Goal: Task Accomplishment & Management: Use online tool/utility

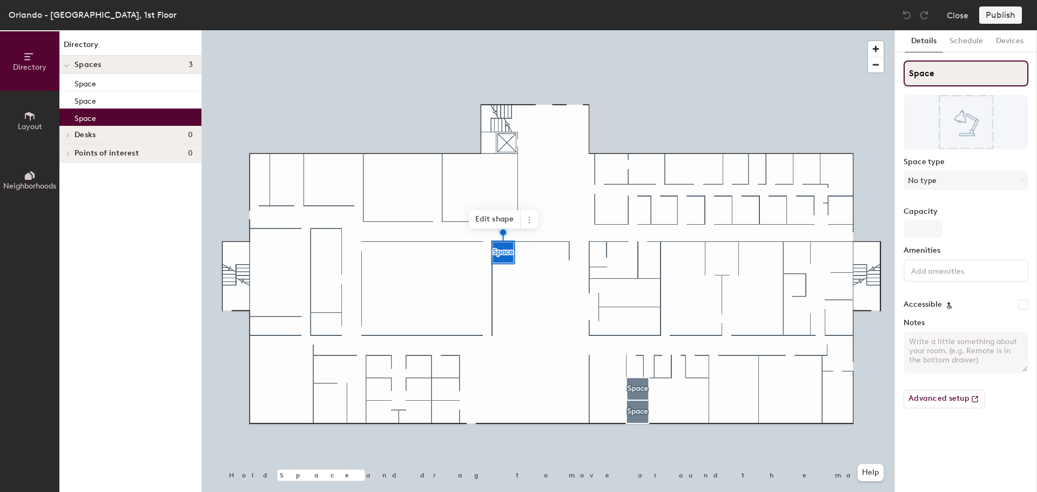
click at [878, 75] on div "Directory Layout Neighborhoods Directory Spaces 3 Space Space Space Desks 0 Poi…" at bounding box center [518, 261] width 1037 height 462
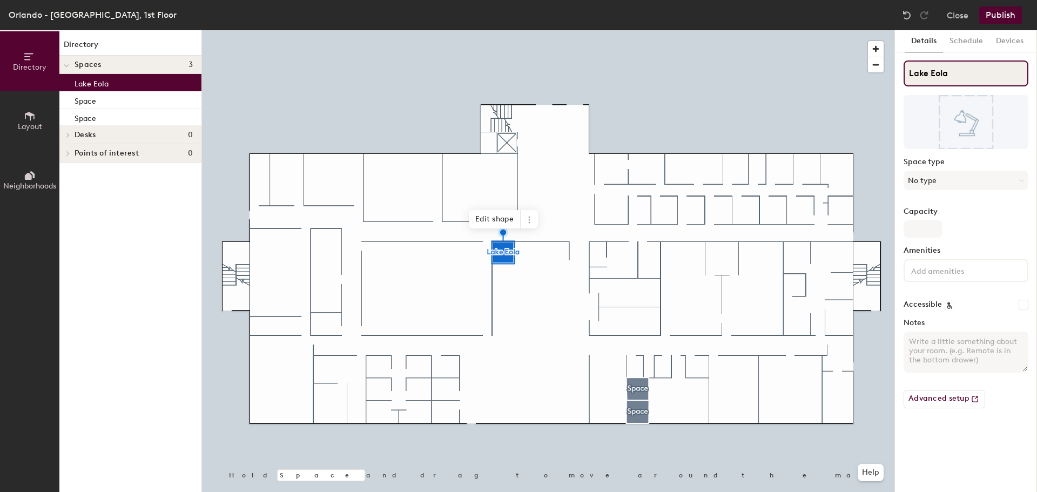
type input "Lake Eola"
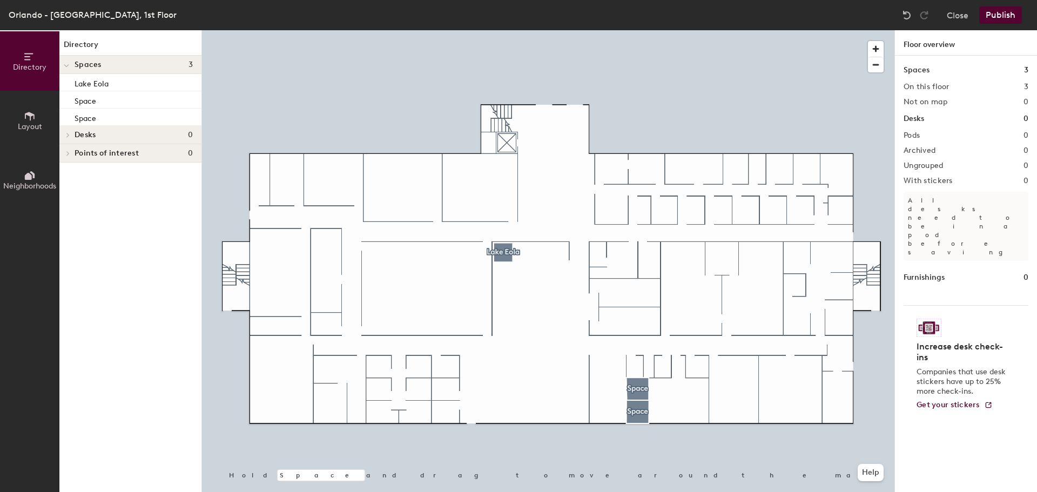
click at [695, 30] on div at bounding box center [548, 30] width 693 height 0
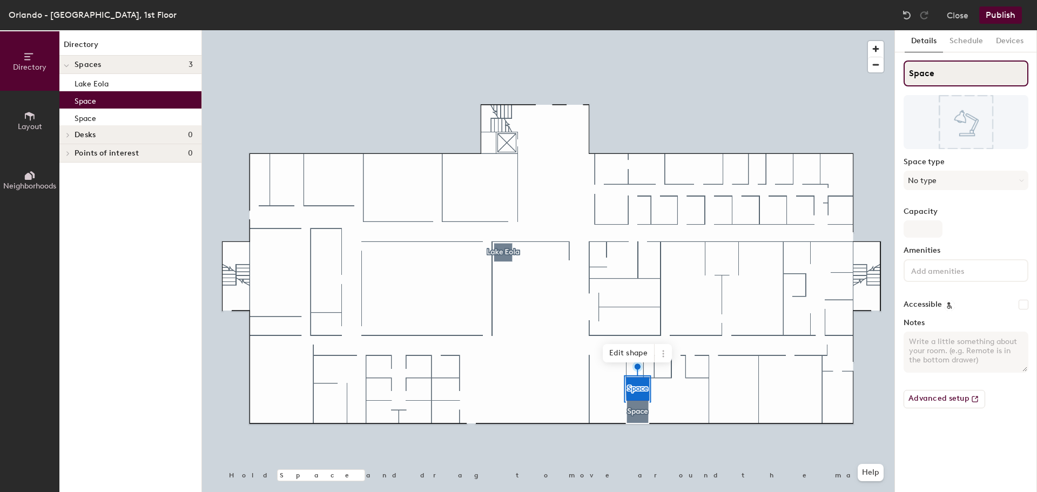
click at [827, 74] on div "Directory Layout Neighborhoods Directory Spaces 3 Lake Eola Space Space Desks 0…" at bounding box center [518, 261] width 1037 height 462
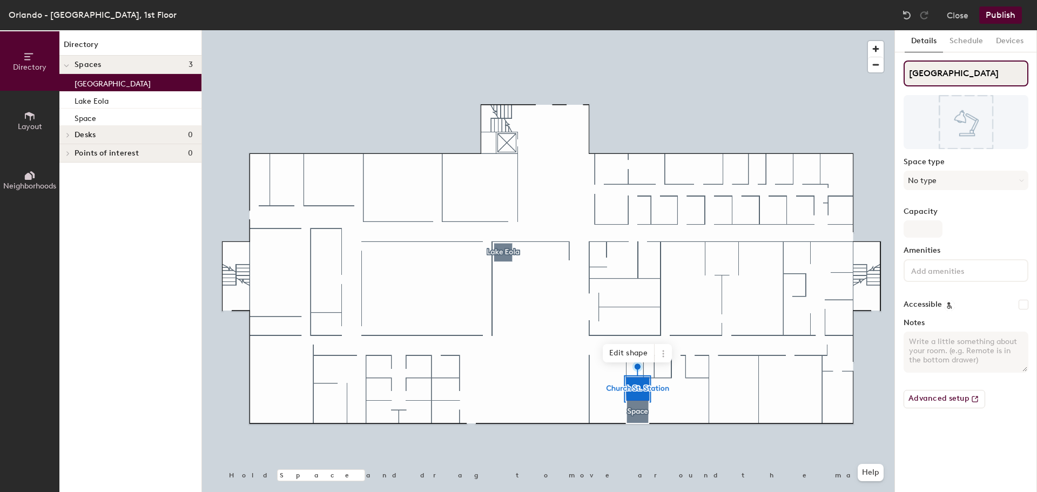
type input "Church St. Station"
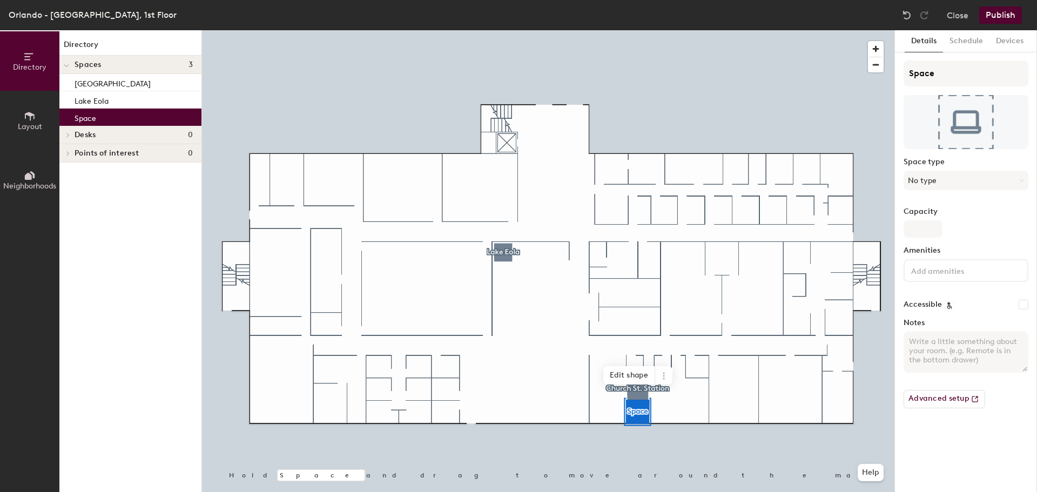
click at [694, 30] on div at bounding box center [548, 30] width 693 height 0
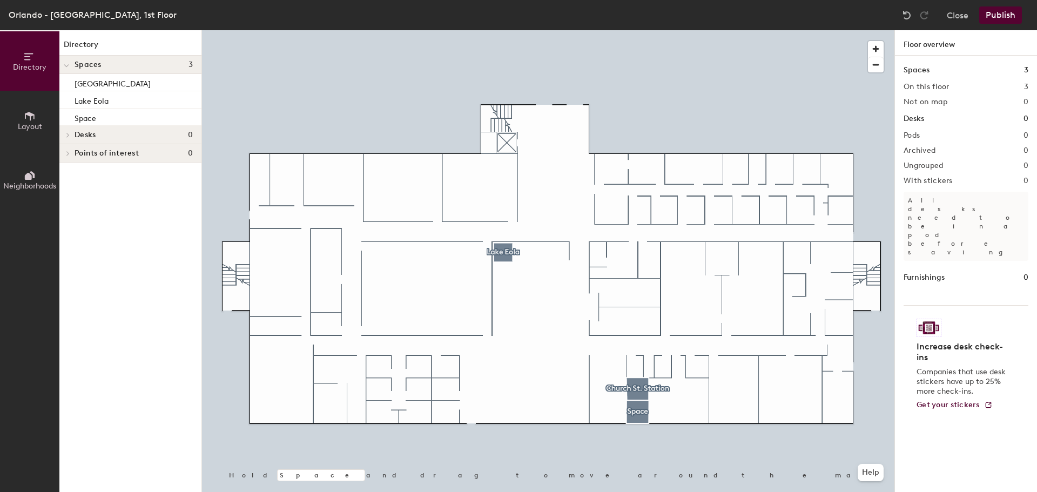
click at [637, 30] on div at bounding box center [548, 30] width 693 height 0
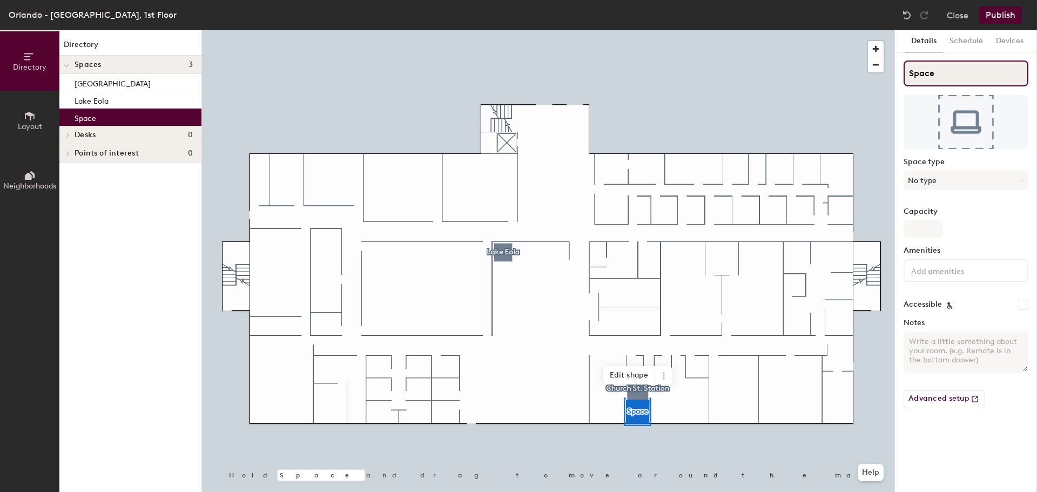
click at [927, 72] on input "Space" at bounding box center [966, 74] width 125 height 26
click at [853, 74] on div "Directory Layout Neighborhoods Directory Spaces 3 Church St. Station Lake Eola …" at bounding box center [518, 261] width 1037 height 462
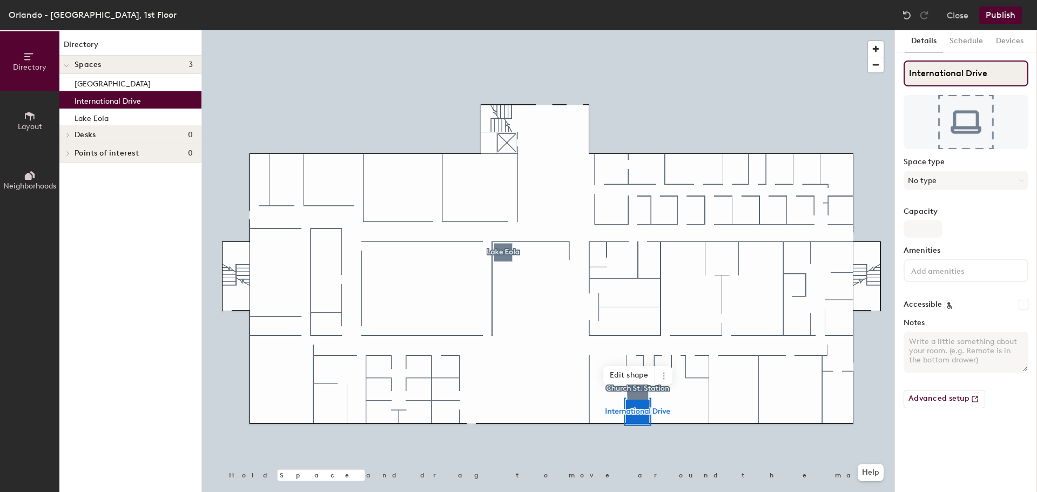
type input "International Drive"
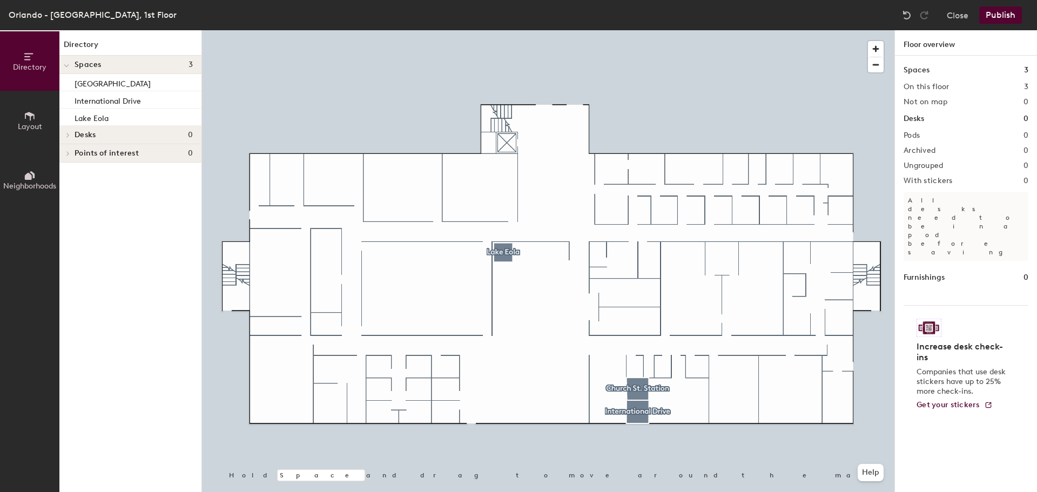
click at [750, 30] on div at bounding box center [548, 30] width 693 height 0
click at [758, 30] on div at bounding box center [548, 30] width 693 height 0
click at [993, 15] on button "Publish" at bounding box center [1001, 14] width 43 height 17
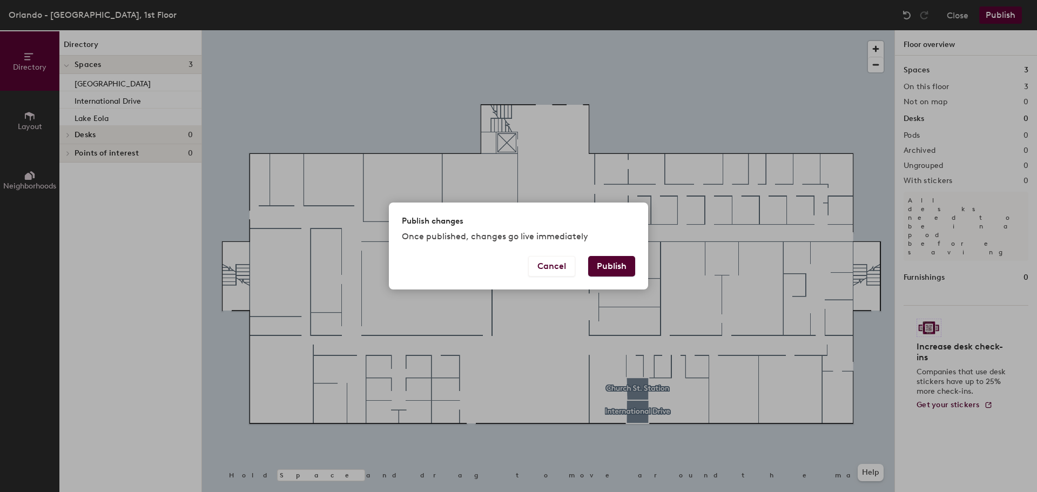
click at [621, 269] on button "Publish" at bounding box center [611, 266] width 47 height 21
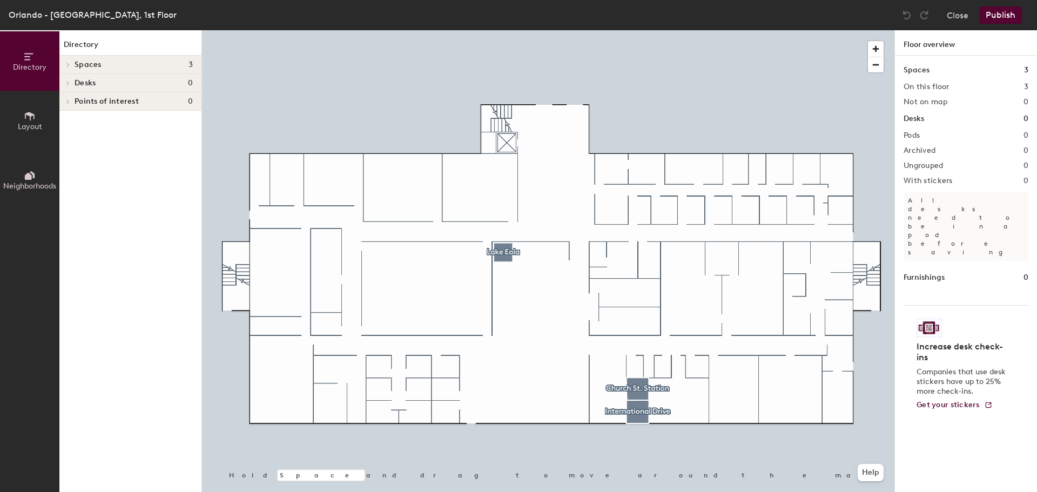
click at [89, 66] on span "Spaces" at bounding box center [88, 65] width 27 height 9
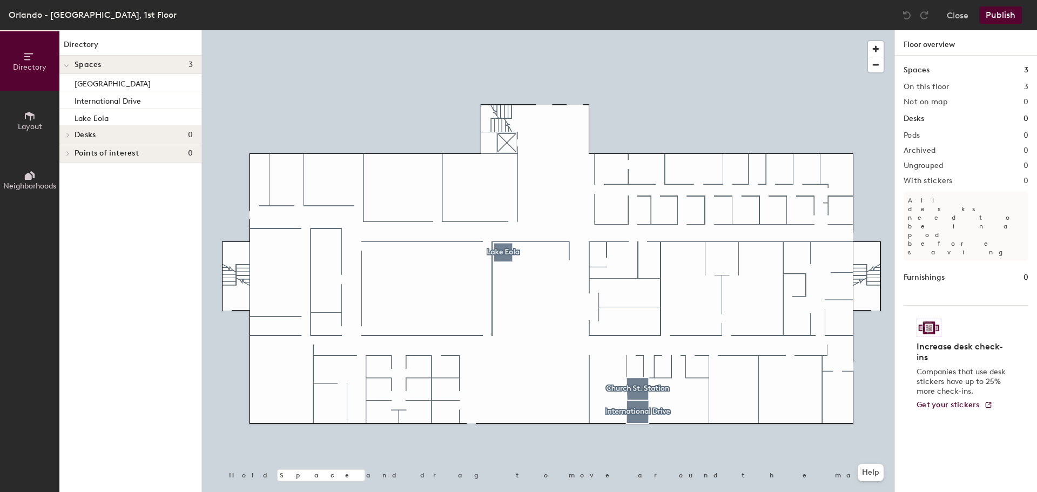
click at [917, 72] on h1 "Spaces" at bounding box center [917, 70] width 26 height 12
click at [22, 119] on button "Layout" at bounding box center [29, 120] width 59 height 59
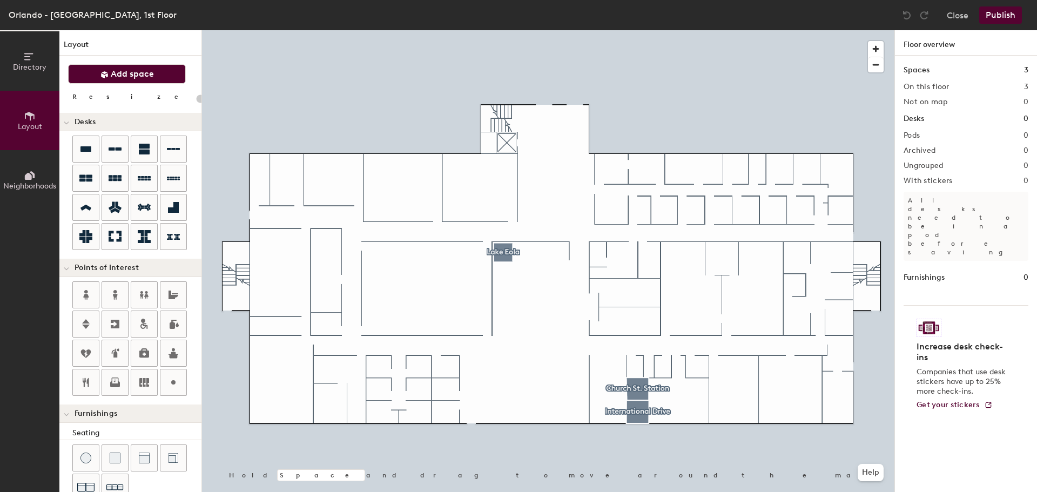
click at [123, 77] on span "Add space" at bounding box center [132, 74] width 43 height 11
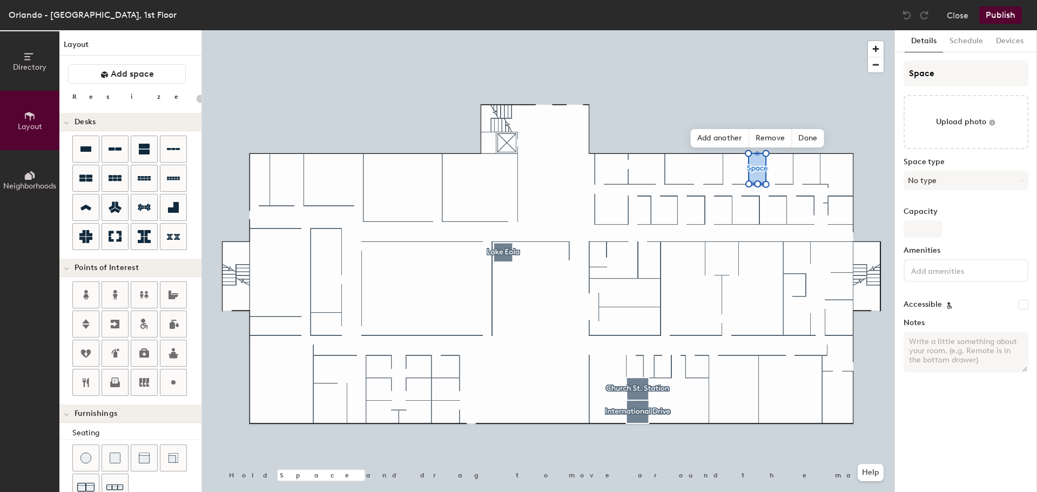
type input "20"
click at [867, 77] on div "Directory Layout Neighborhoods Layout Add space Resize Desks Points of Interest…" at bounding box center [518, 261] width 1037 height 462
type input "R"
type input "20"
type input "Roo"
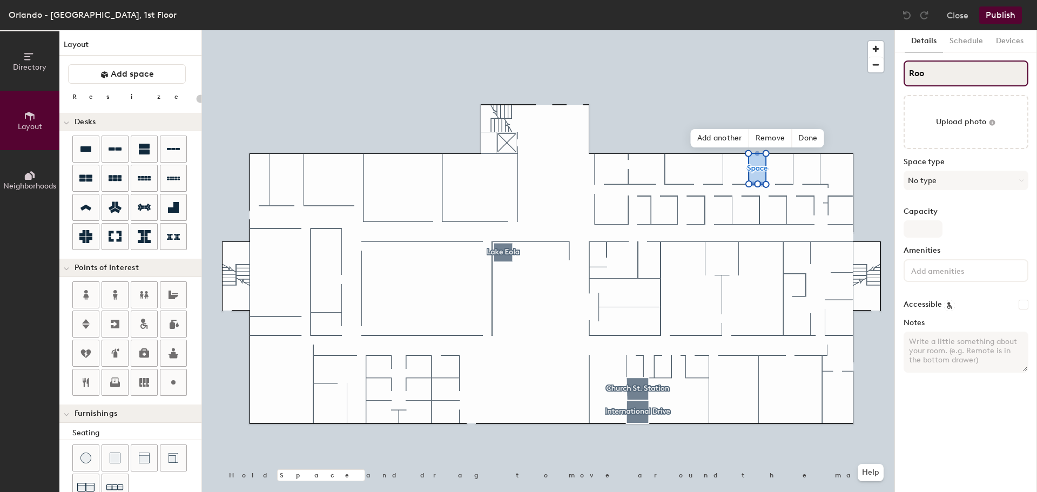
type input "20"
type input "Room"
type input "20"
type input "Room 1"
type input "20"
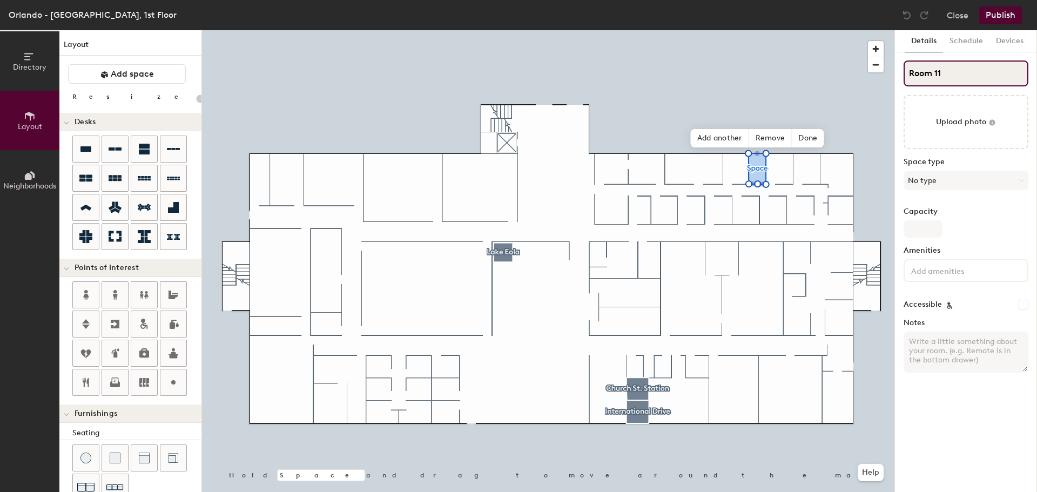
type input "Room 111"
type input "20"
type input "Room 111"
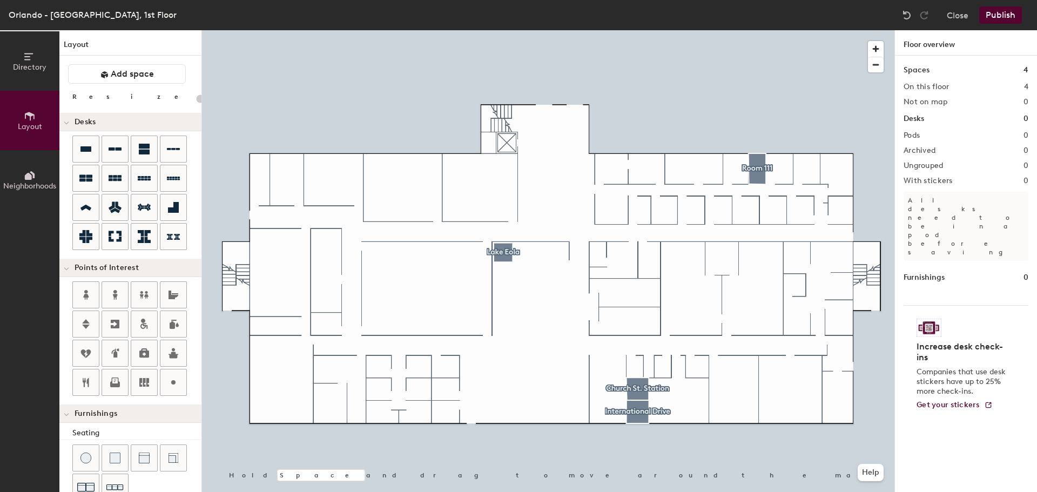
click at [1003, 15] on button "Publish" at bounding box center [1001, 14] width 43 height 17
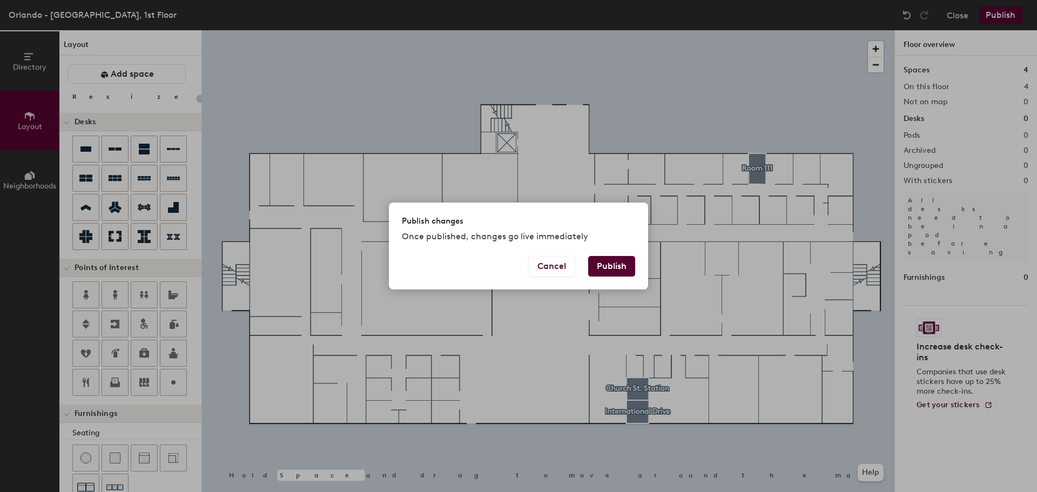
click at [620, 264] on button "Publish" at bounding box center [611, 266] width 47 height 21
type input "20"
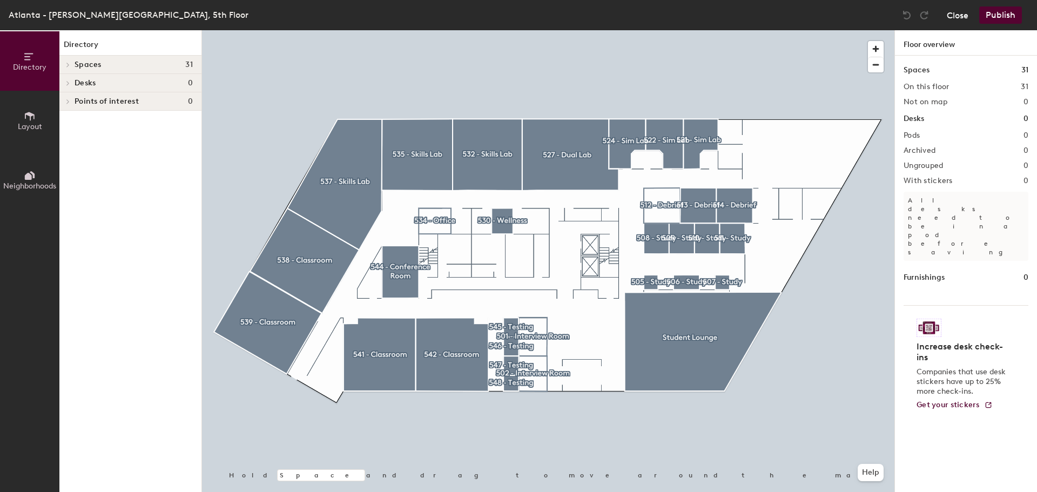
click at [959, 16] on button "Close" at bounding box center [958, 14] width 22 height 17
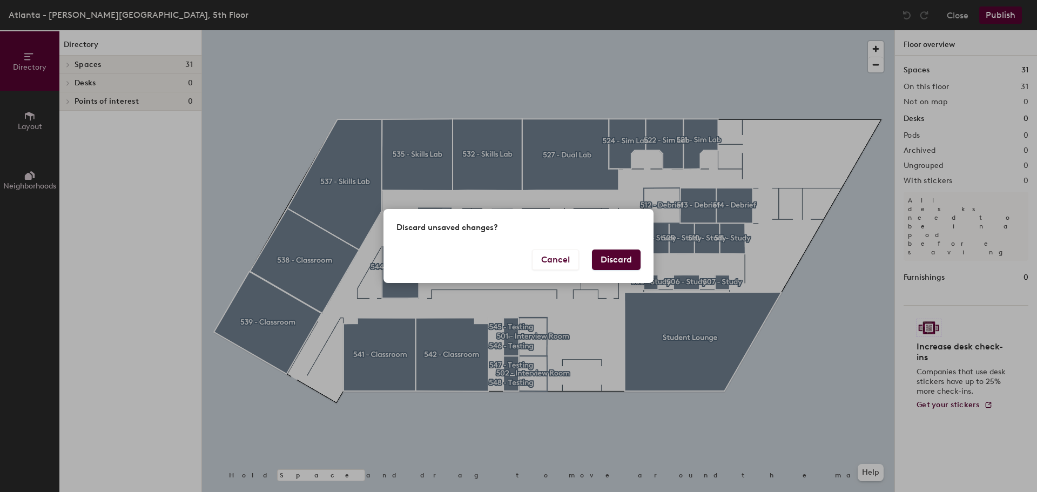
click at [621, 263] on button "Discard" at bounding box center [616, 260] width 49 height 21
